Goal: Task Accomplishment & Management: Use online tool/utility

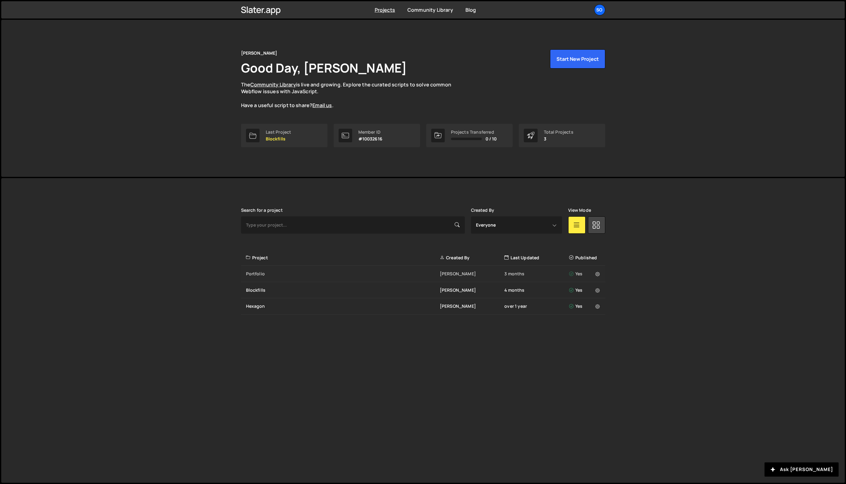
click at [334, 276] on div "Portfolio" at bounding box center [343, 274] width 194 height 6
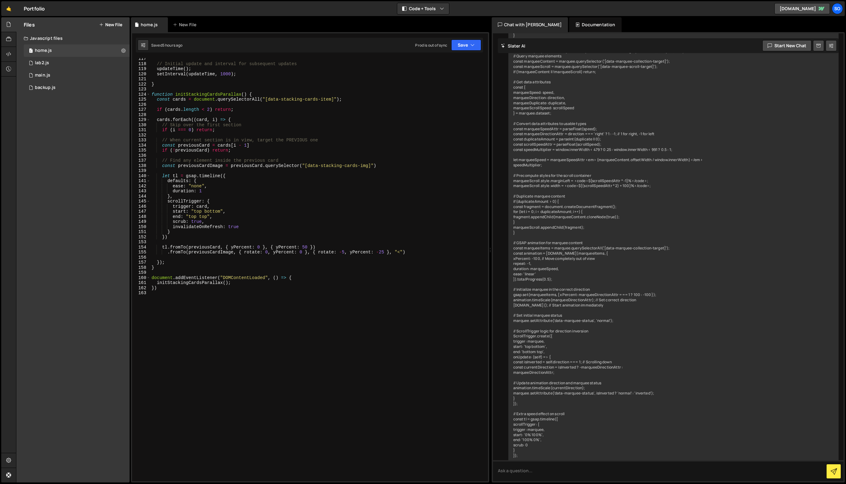
scroll to position [556, 0]
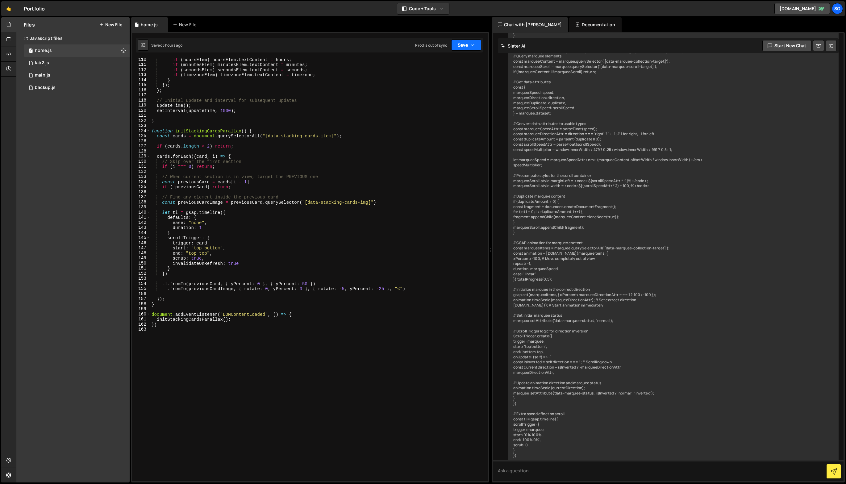
click at [457, 44] on button "Save" at bounding box center [466, 45] width 30 height 11
click at [456, 61] on div "Save to Staging S" at bounding box center [445, 60] width 64 height 6
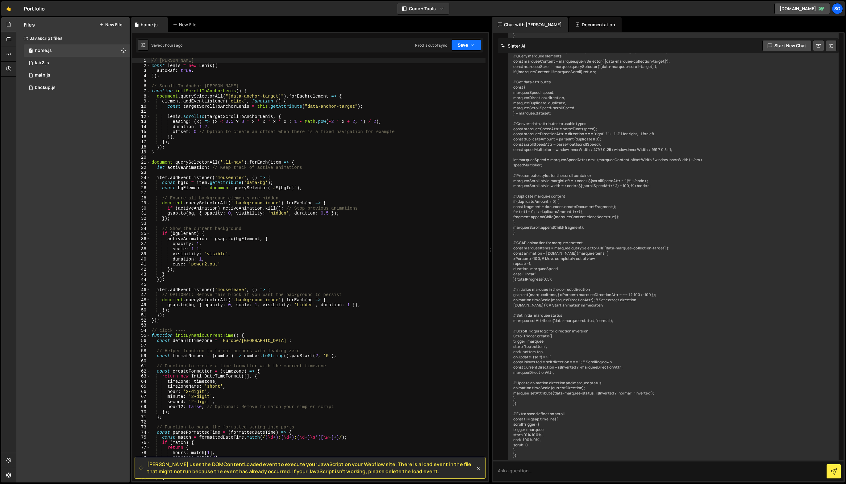
click at [462, 46] on button "Save" at bounding box center [466, 45] width 30 height 11
click at [455, 82] on div "Save to Production S" at bounding box center [445, 80] width 64 height 6
